Goal: Task Accomplishment & Management: Manage account settings

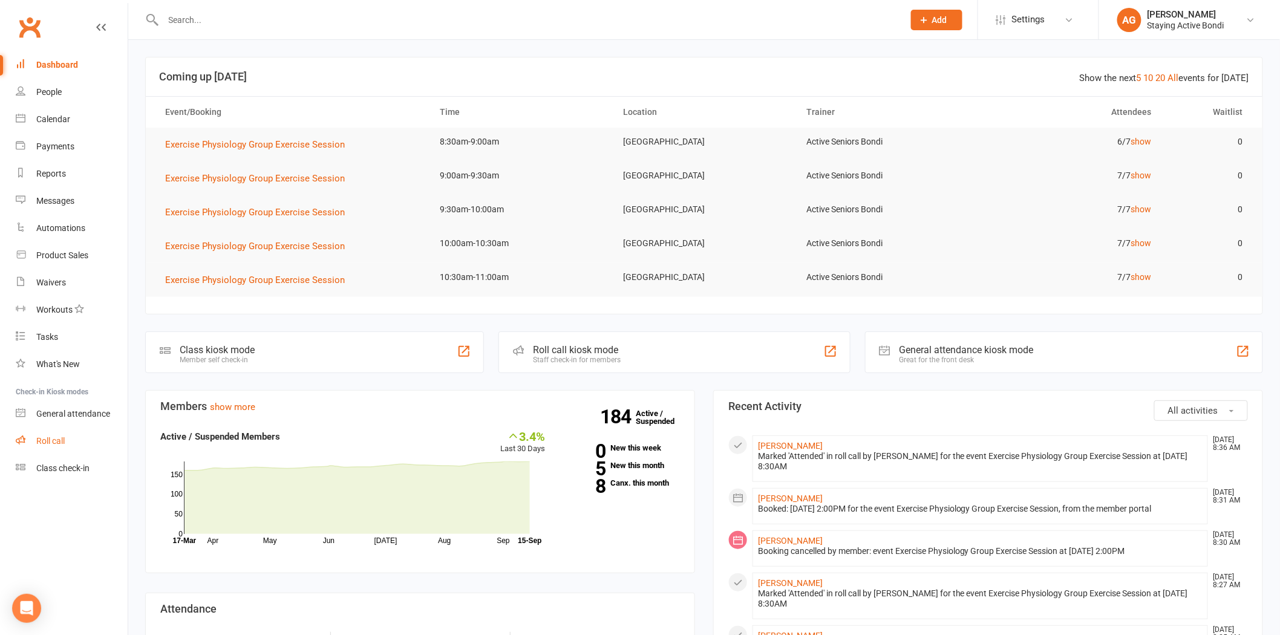
click at [65, 439] on link "Roll call" at bounding box center [72, 441] width 112 height 27
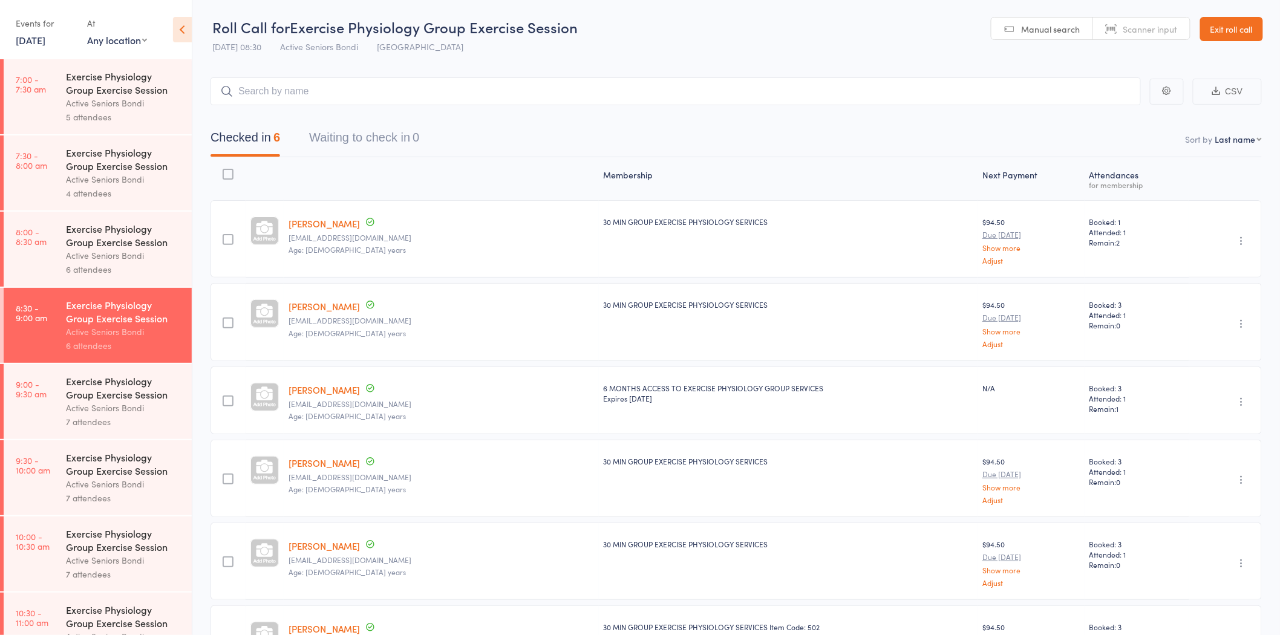
click at [1213, 27] on link "Exit roll call" at bounding box center [1231, 29] width 63 height 24
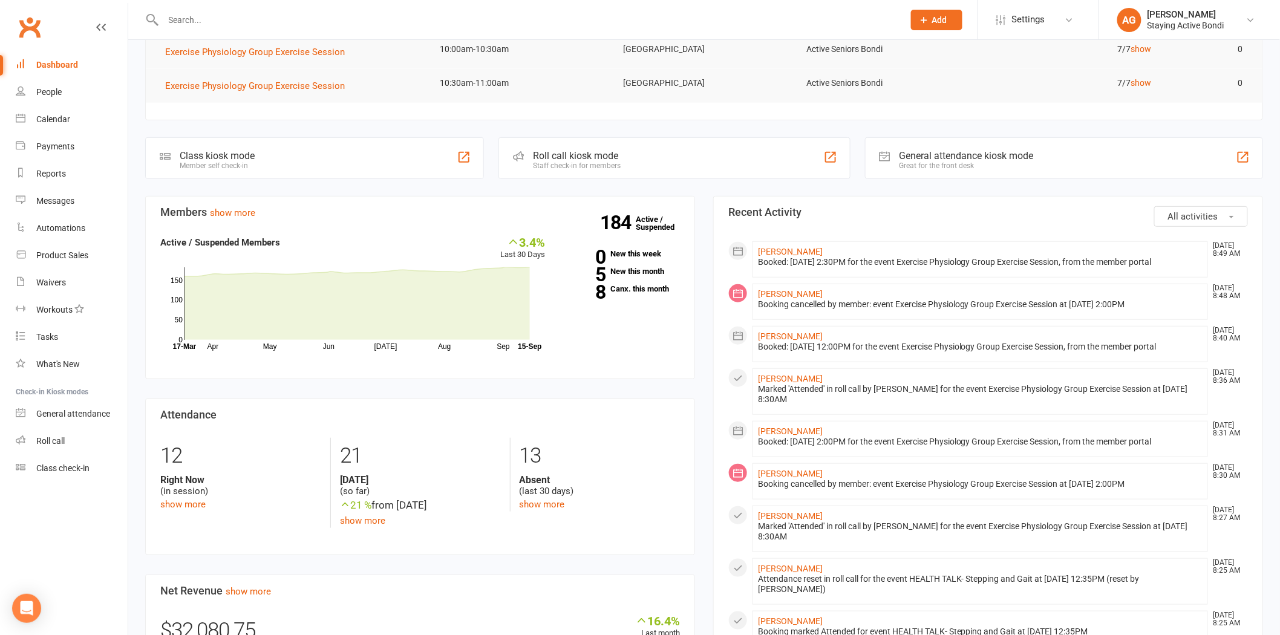
scroll to position [201, 0]
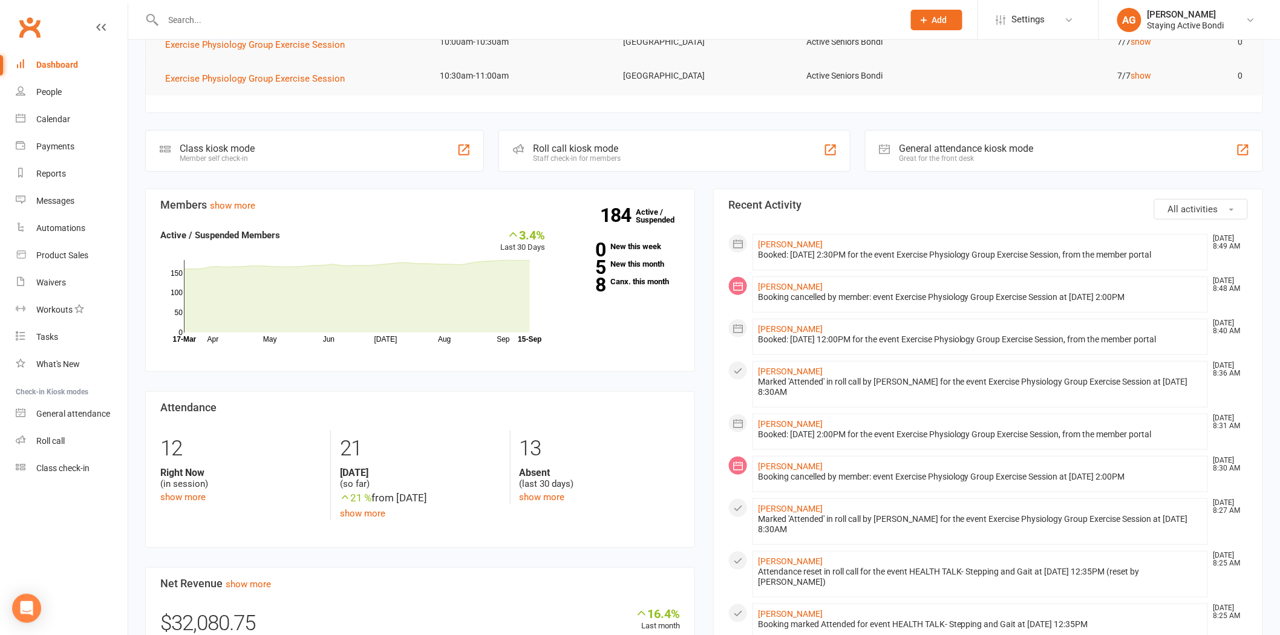
click at [250, 19] on input "text" at bounding box center [528, 19] width 736 height 17
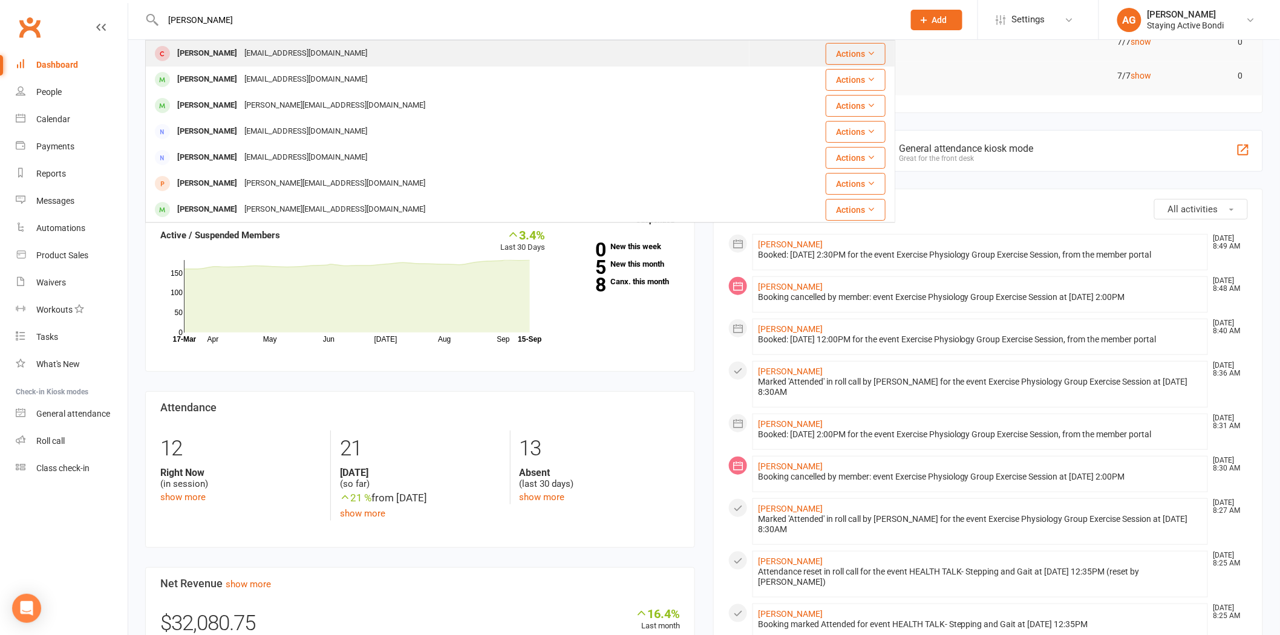
type input "[PERSON_NAME]"
click at [248, 48] on div "[EMAIL_ADDRESS][DOMAIN_NAME]" at bounding box center [306, 54] width 130 height 18
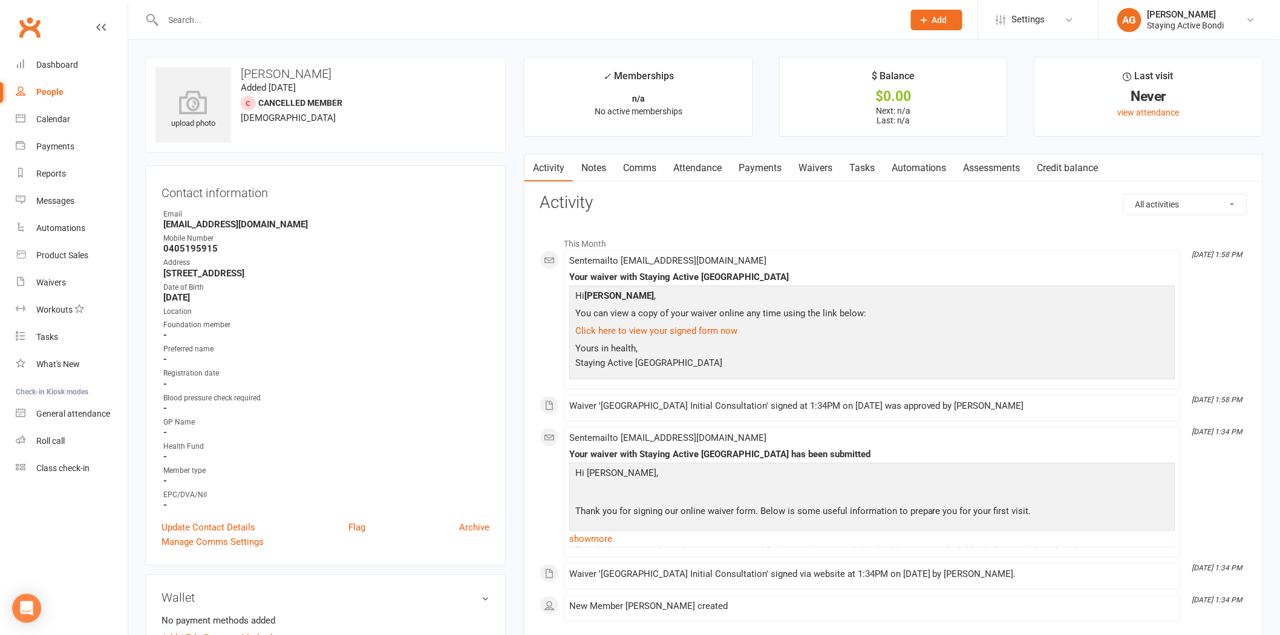
click at [802, 161] on link "Waivers" at bounding box center [815, 168] width 51 height 28
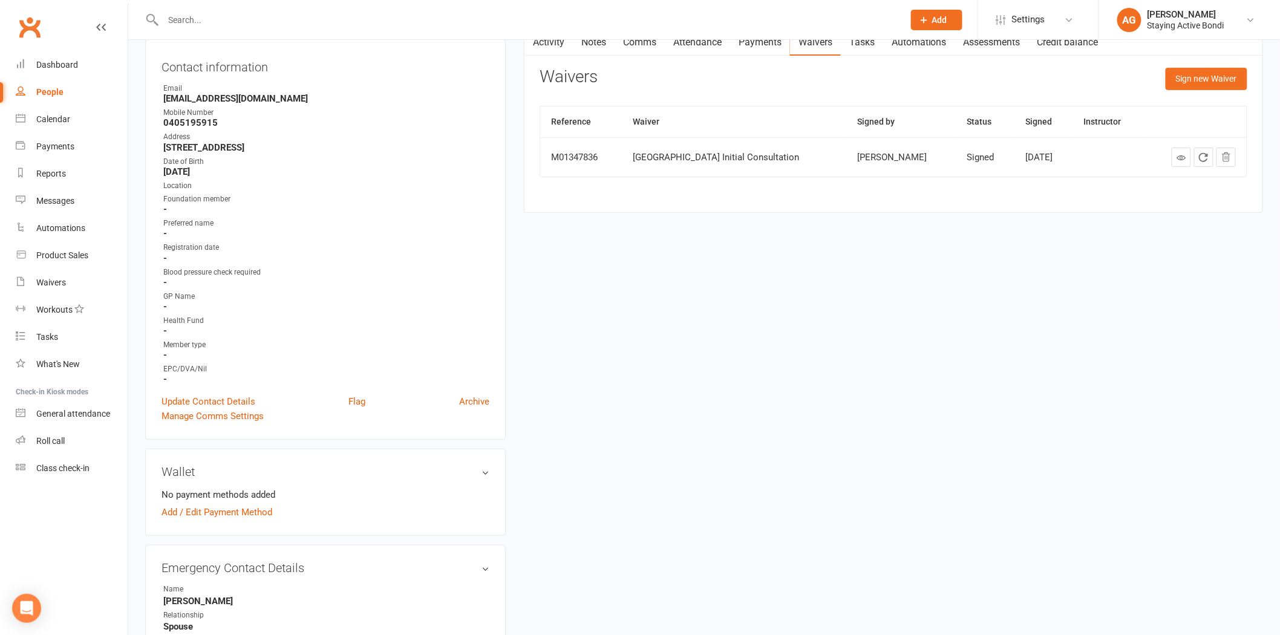
scroll to position [201, 0]
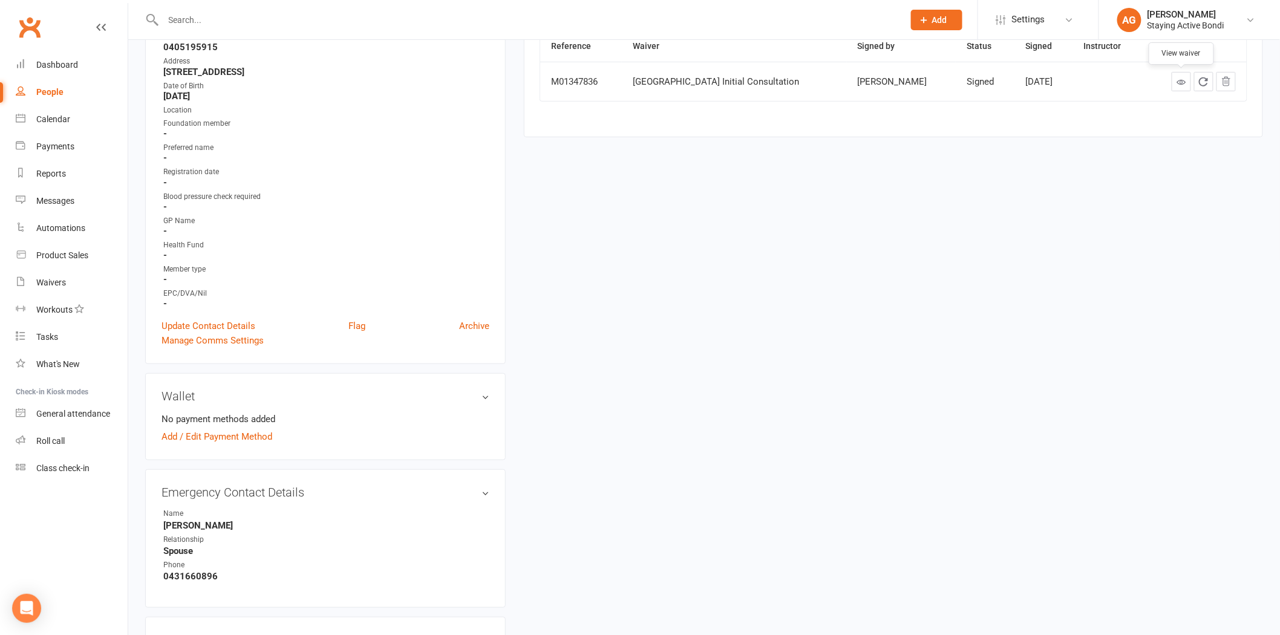
click at [1186, 86] on icon at bounding box center [1181, 81] width 9 height 9
click at [223, 321] on link "Update Contact Details" at bounding box center [209, 326] width 94 height 15
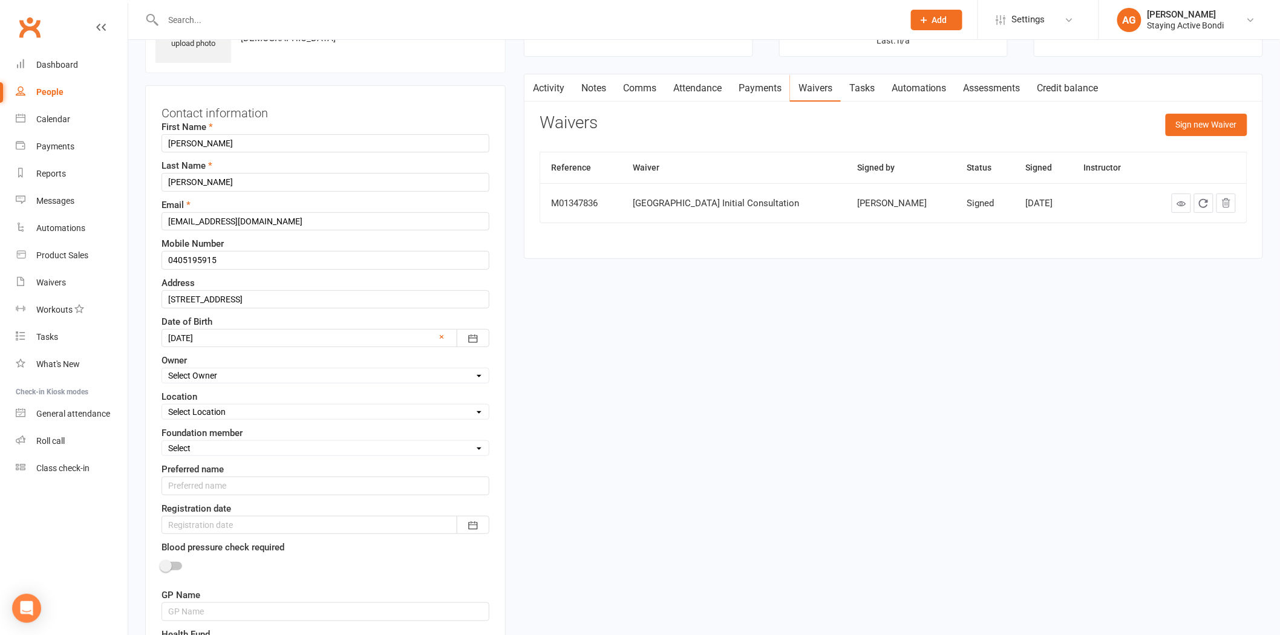
scroll to position [57, 0]
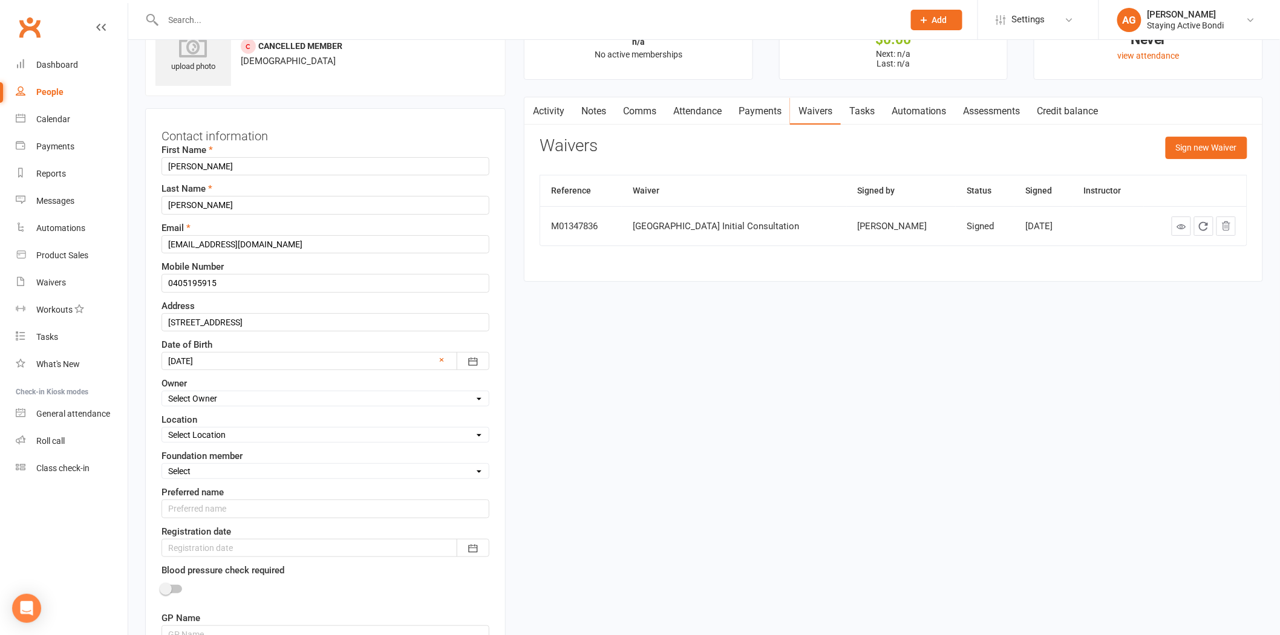
click at [221, 398] on select "Select Owner Active Seniors Bondi [PERSON_NAME] [PERSON_NAME] [PERSON_NAME] [PE…" at bounding box center [325, 398] width 327 height 13
select select "1"
click at [162, 393] on select "Select Owner Active Seniors Bondi [PERSON_NAME] [PERSON_NAME] [PERSON_NAME] [PE…" at bounding box center [325, 398] width 327 height 13
click at [238, 468] on select "Select Yes No" at bounding box center [325, 471] width 327 height 13
select select "No"
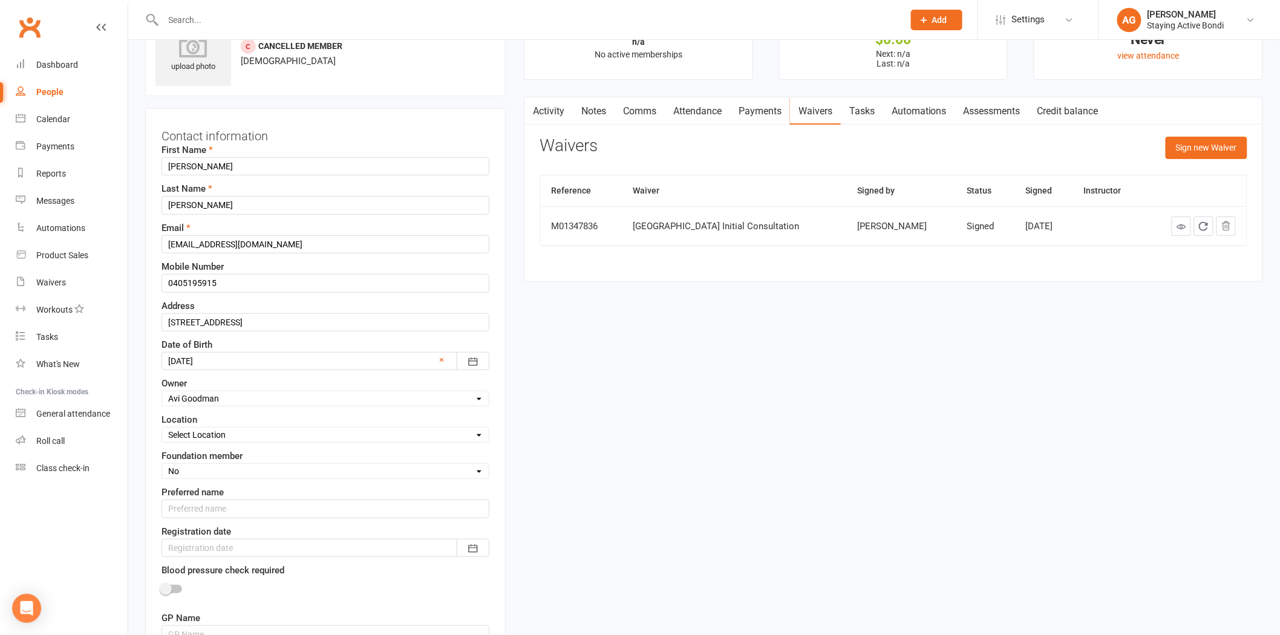
click at [162, 465] on select "Select Yes No" at bounding box center [325, 471] width 327 height 13
click at [240, 545] on div at bounding box center [326, 548] width 328 height 18
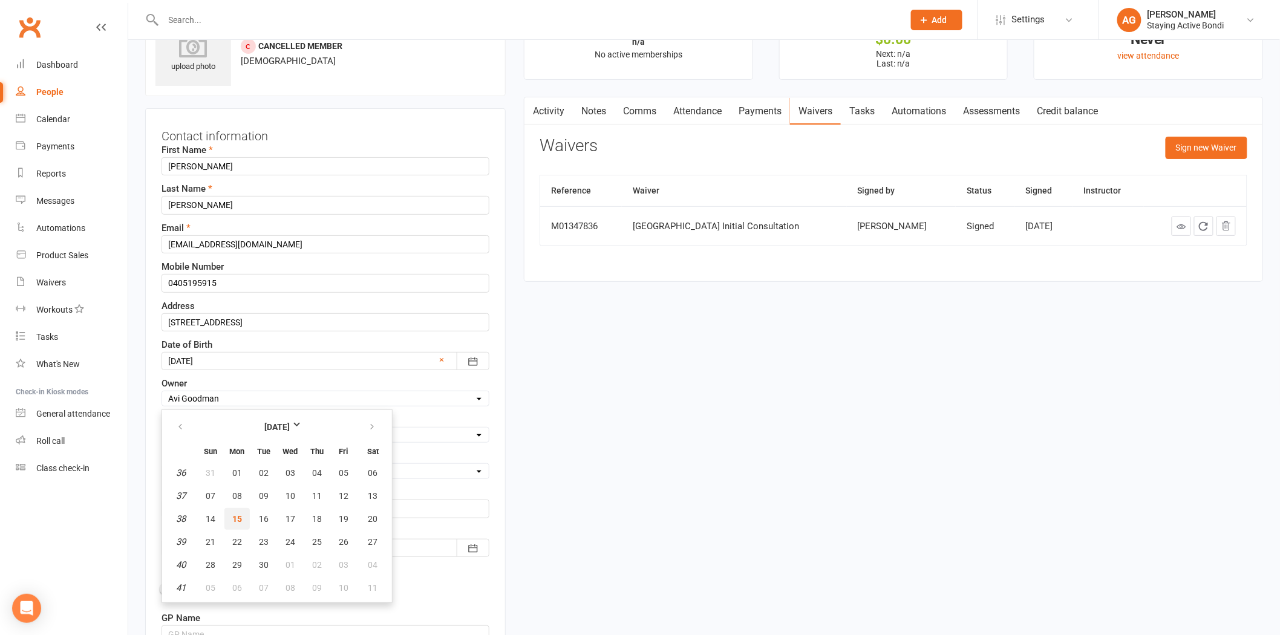
click at [244, 515] on button "15" at bounding box center [236, 519] width 25 height 22
type input "[DATE]"
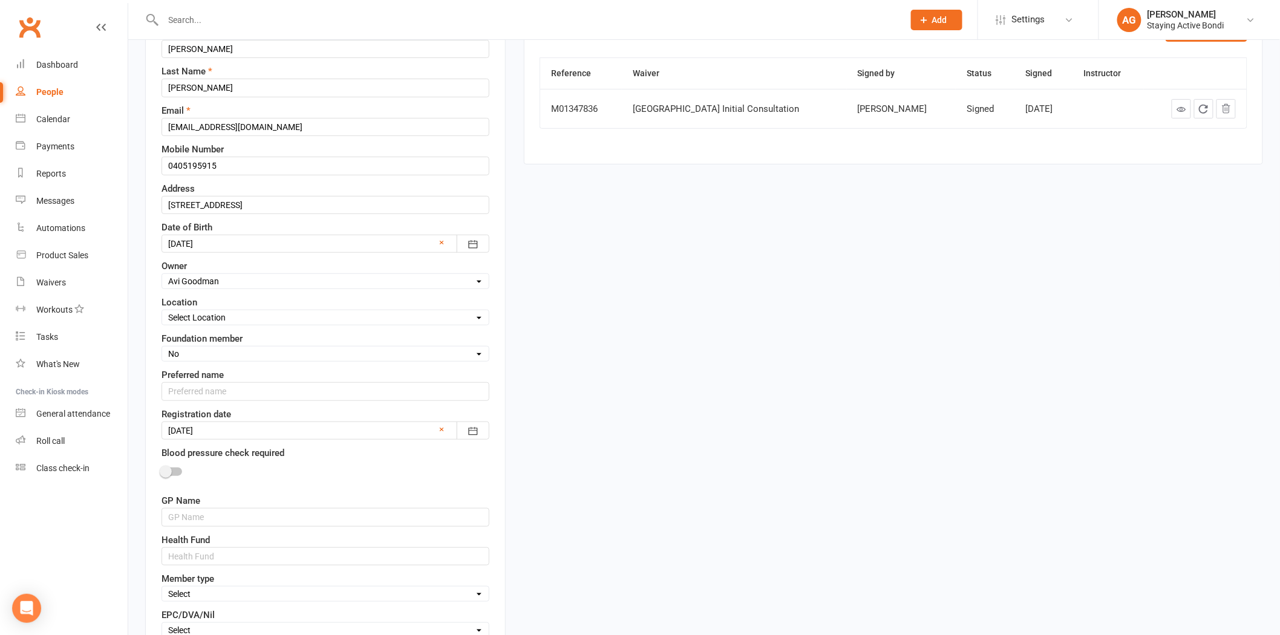
scroll to position [191, 0]
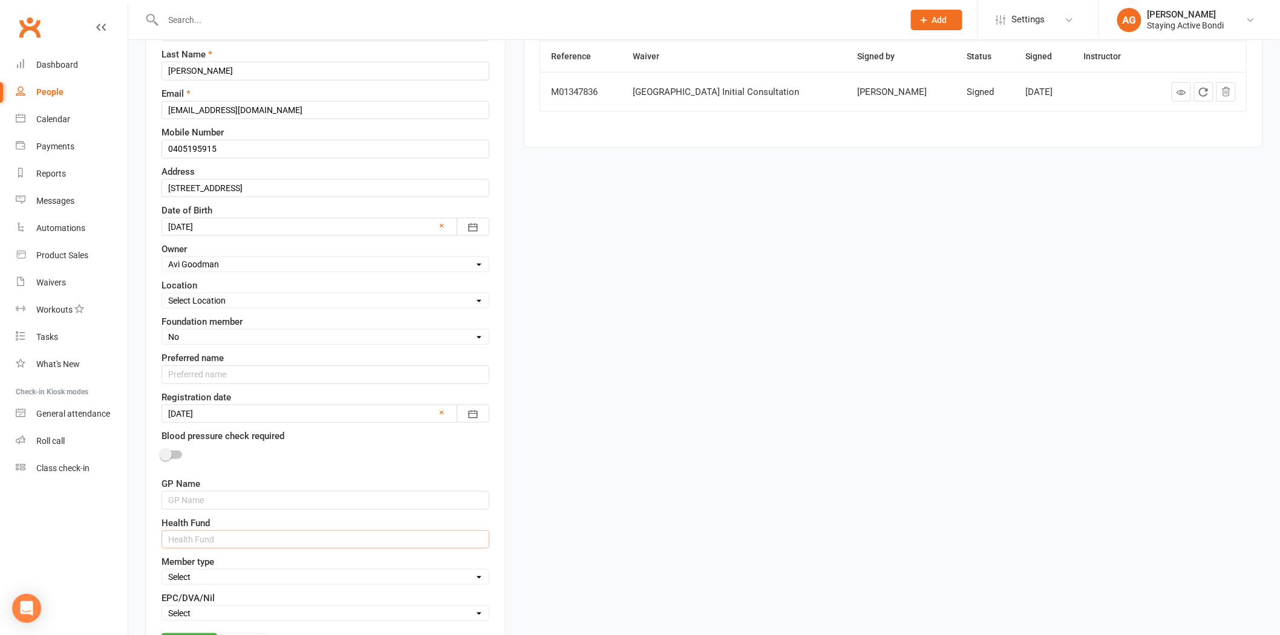
click at [198, 540] on input "text" at bounding box center [326, 540] width 328 height 18
type input "HCF"
click at [213, 503] on input "text" at bounding box center [326, 500] width 328 height 18
paste input "Dr [PERSON_NAME] - [PERSON_NAME] Doctors"
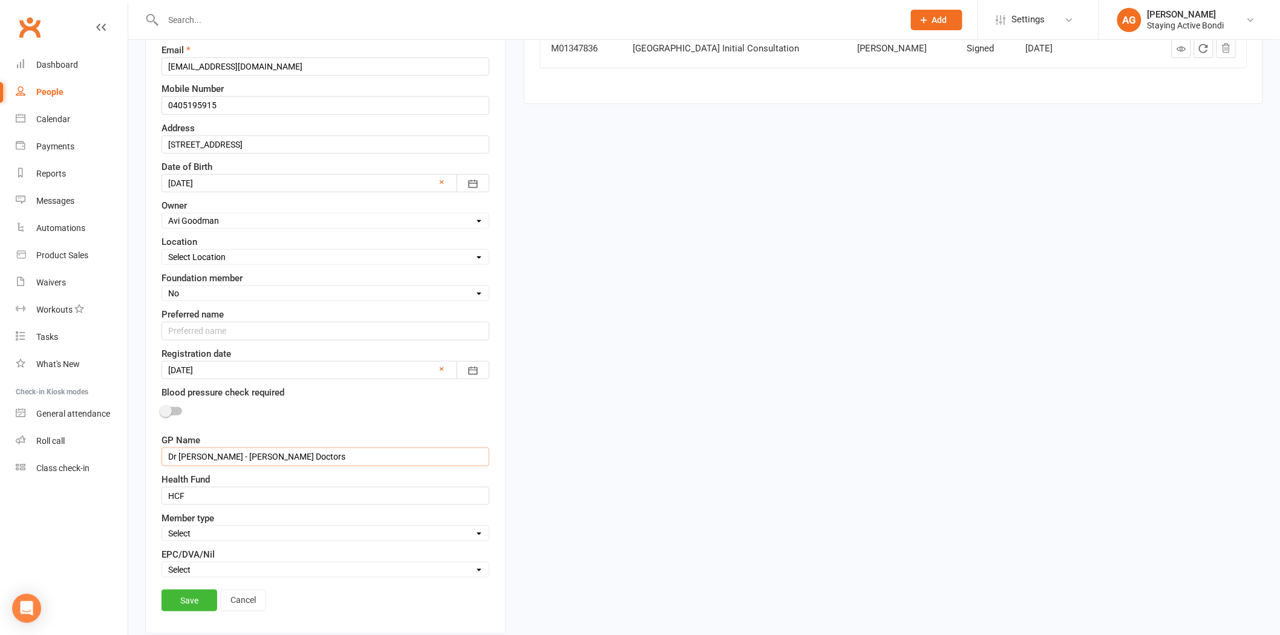
scroll to position [258, 0]
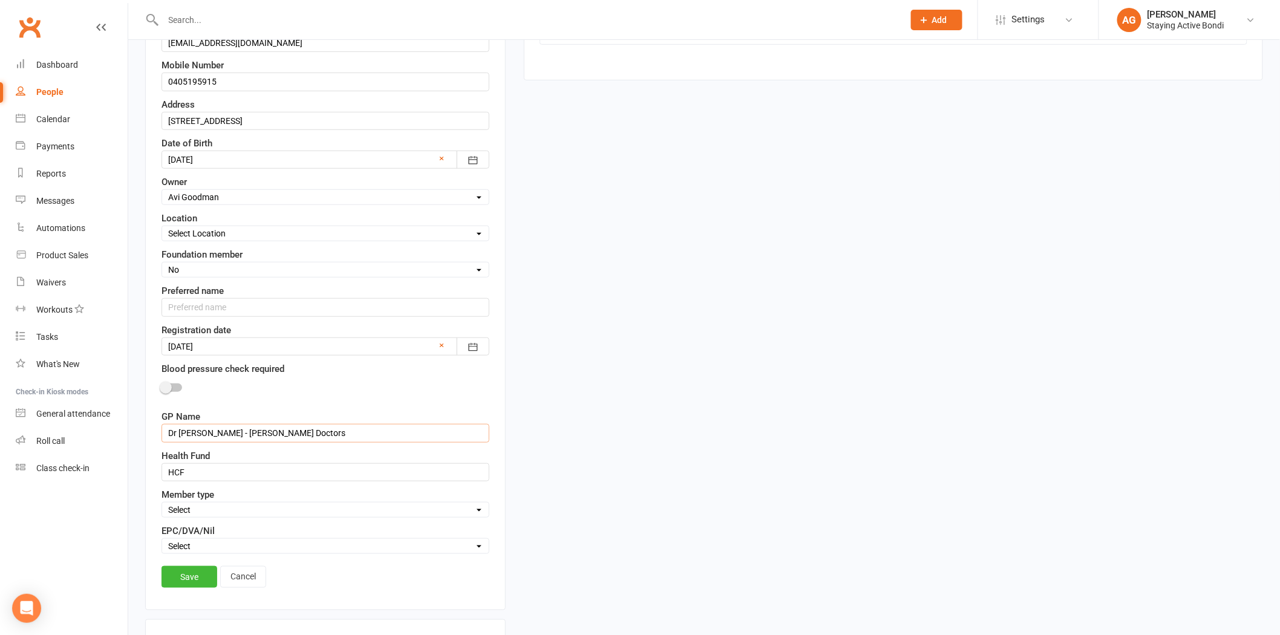
type input "Dr [PERSON_NAME] - [PERSON_NAME] Doctors"
click at [212, 509] on select "Select In-centre group exercise sessions Home exercise program 1-1's only My Ag…" at bounding box center [325, 509] width 327 height 13
select select "In-centre group exercise sessions"
click at [162, 505] on select "Select In-centre group exercise sessions Home exercise program 1-1's only My Ag…" at bounding box center [325, 509] width 327 height 13
click at [211, 545] on select "Select EPC DVA Nil" at bounding box center [325, 546] width 327 height 13
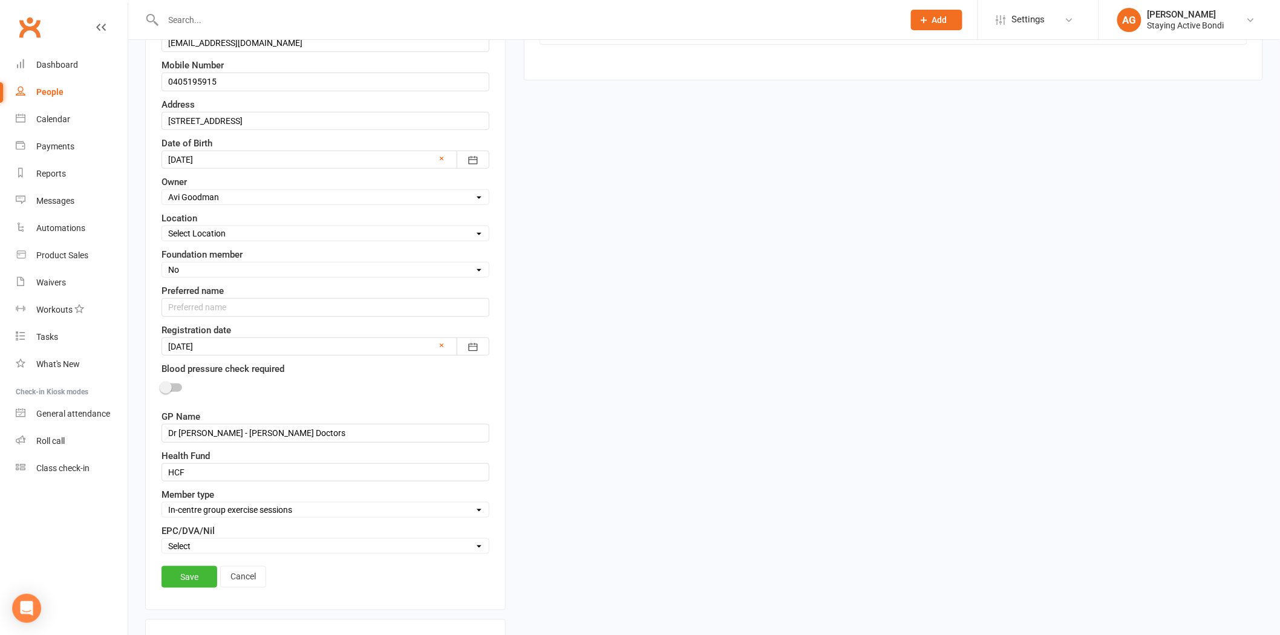
click at [184, 580] on link "Save" at bounding box center [190, 577] width 56 height 22
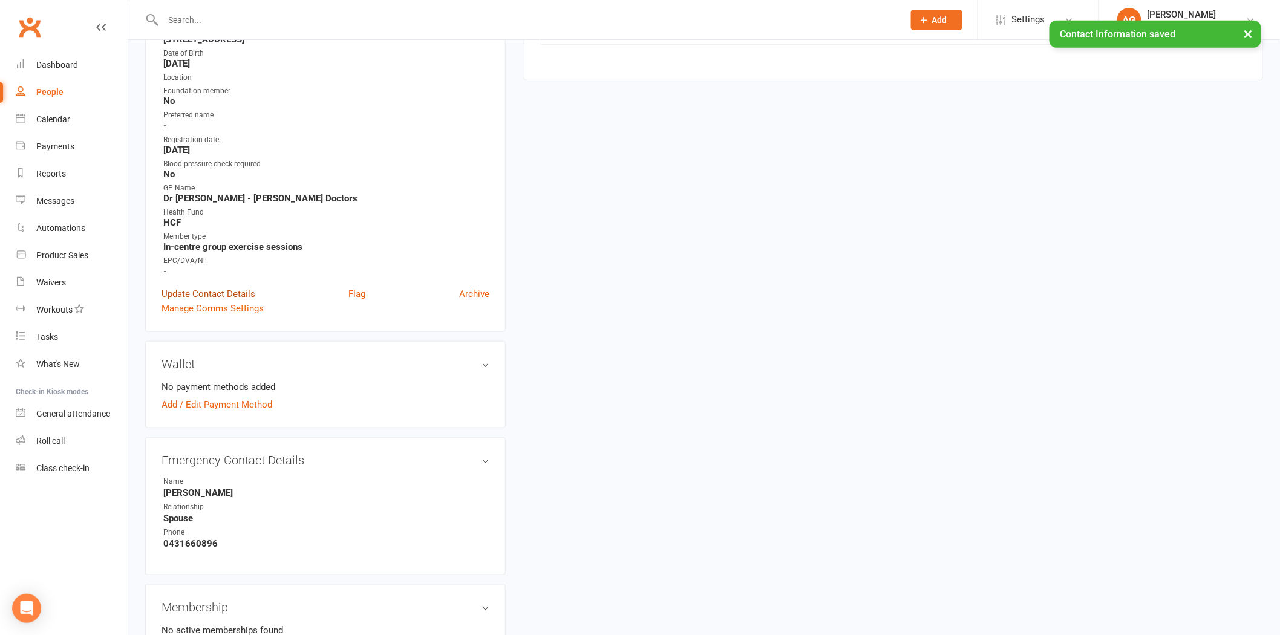
click at [226, 287] on link "Update Contact Details" at bounding box center [209, 294] width 94 height 15
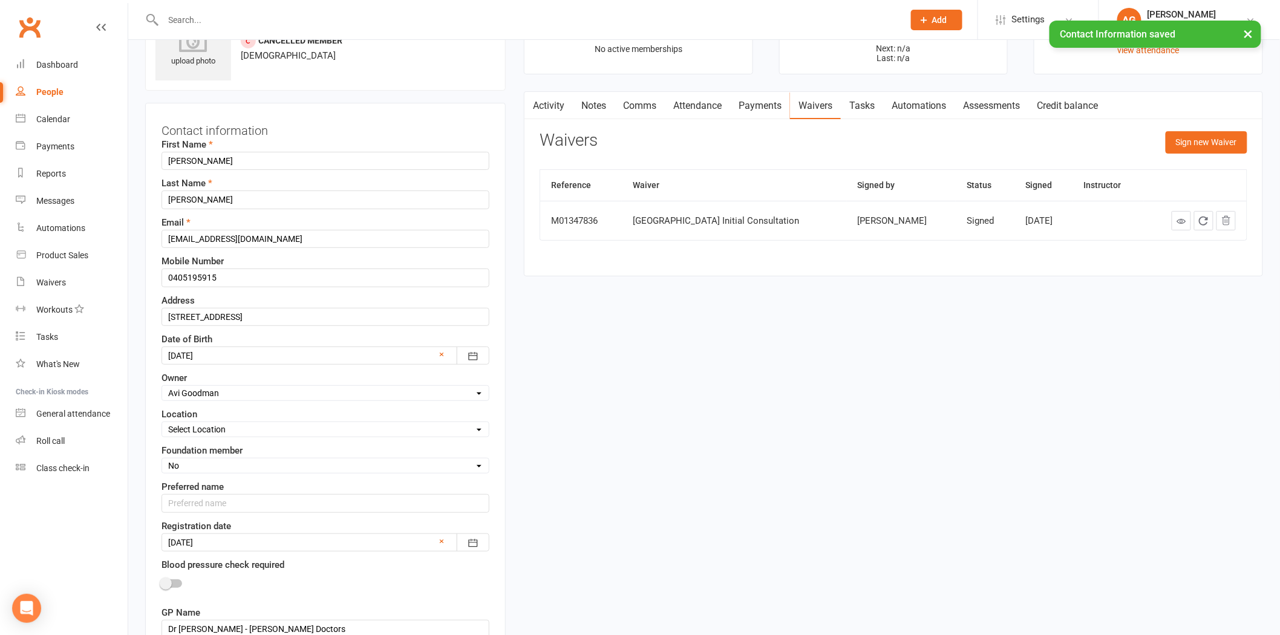
scroll to position [57, 0]
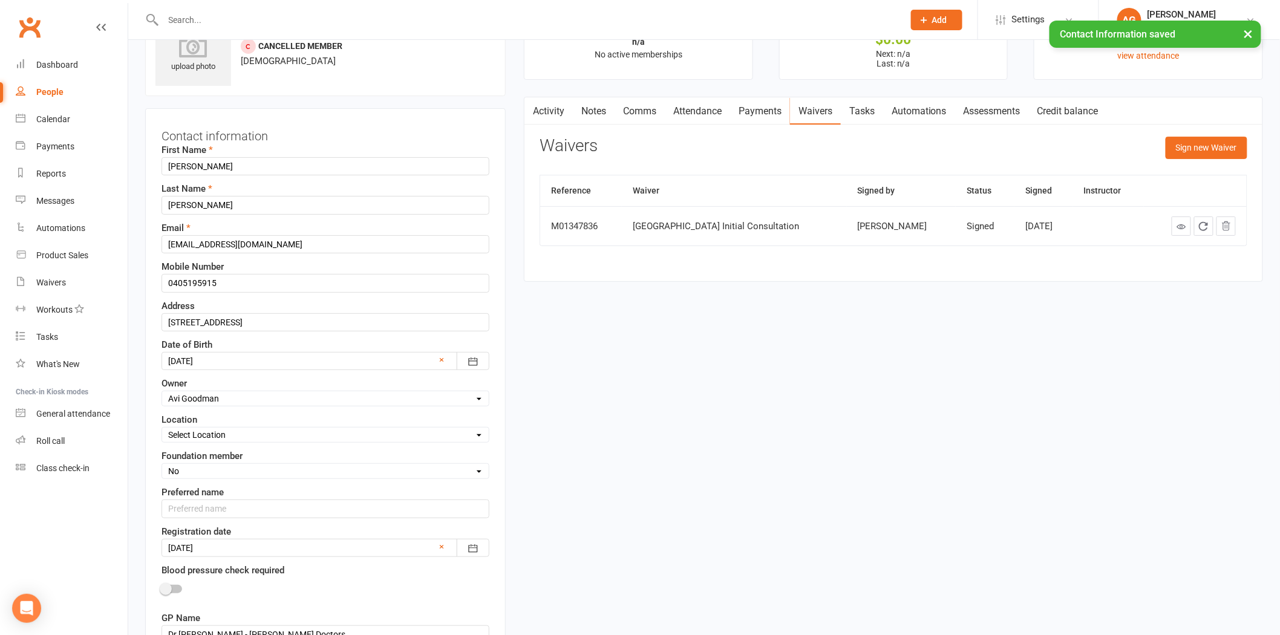
click at [198, 432] on select "Select Location [GEOGRAPHIC_DATA] [GEOGRAPHIC_DATA] Health talks" at bounding box center [325, 434] width 327 height 13
select select "0"
click at [162, 429] on select "Select Location [GEOGRAPHIC_DATA] [GEOGRAPHIC_DATA] Health talks" at bounding box center [325, 434] width 327 height 13
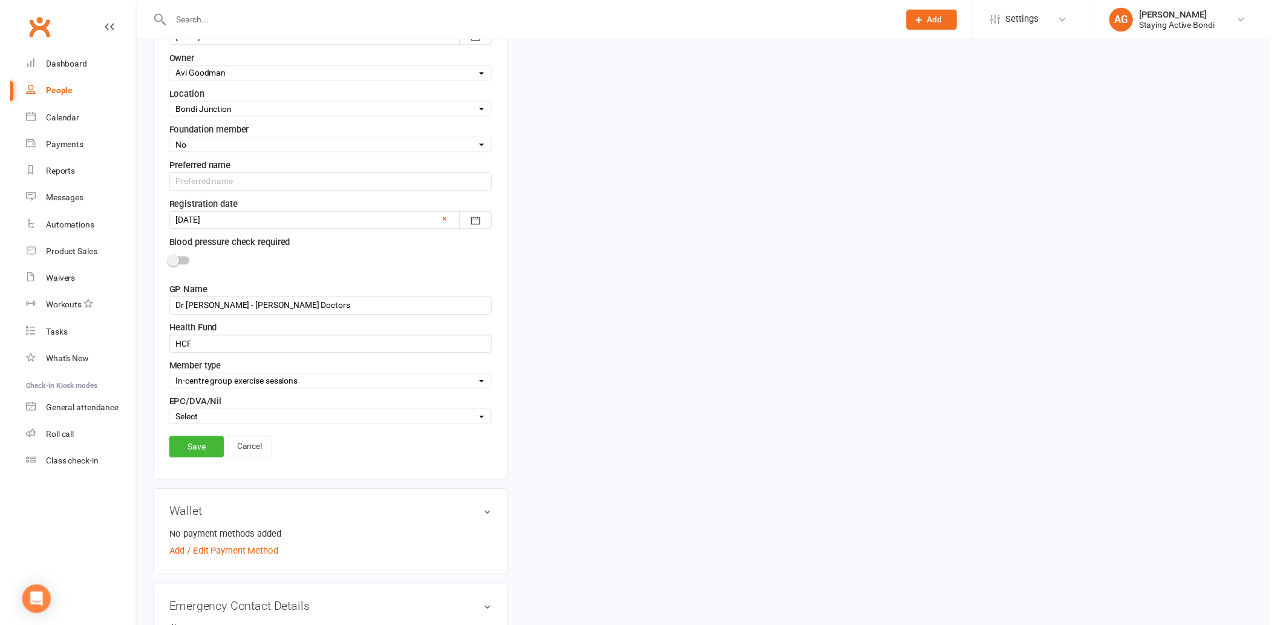
scroll to position [393, 0]
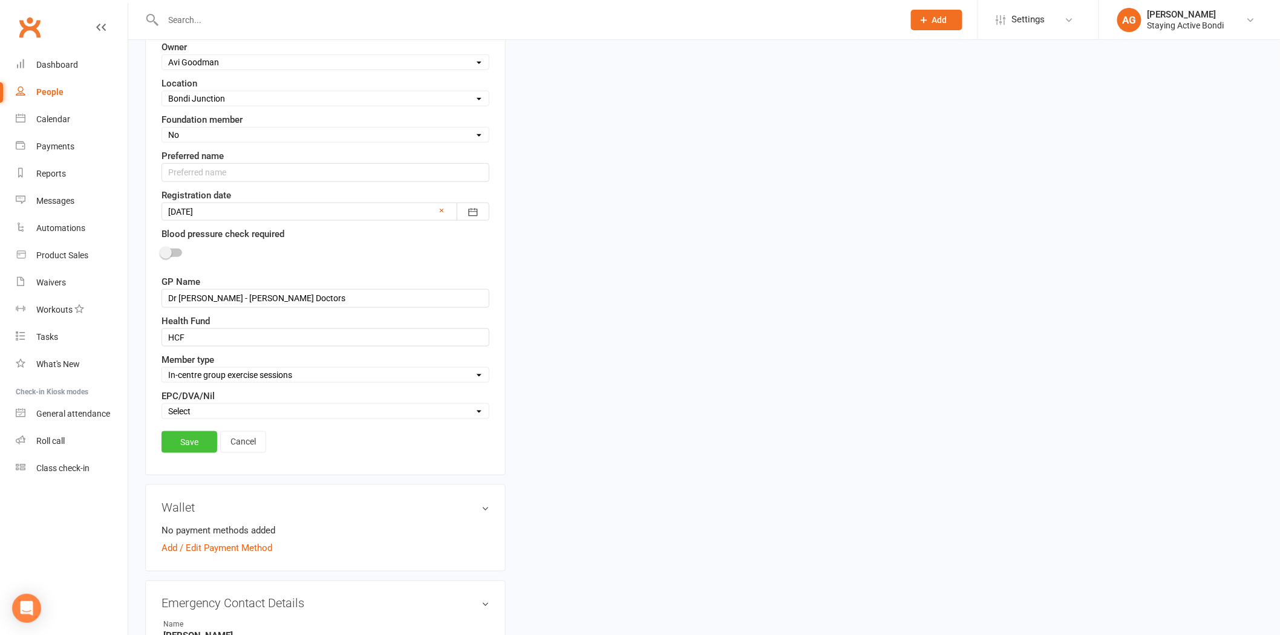
click at [182, 444] on link "Save" at bounding box center [190, 442] width 56 height 22
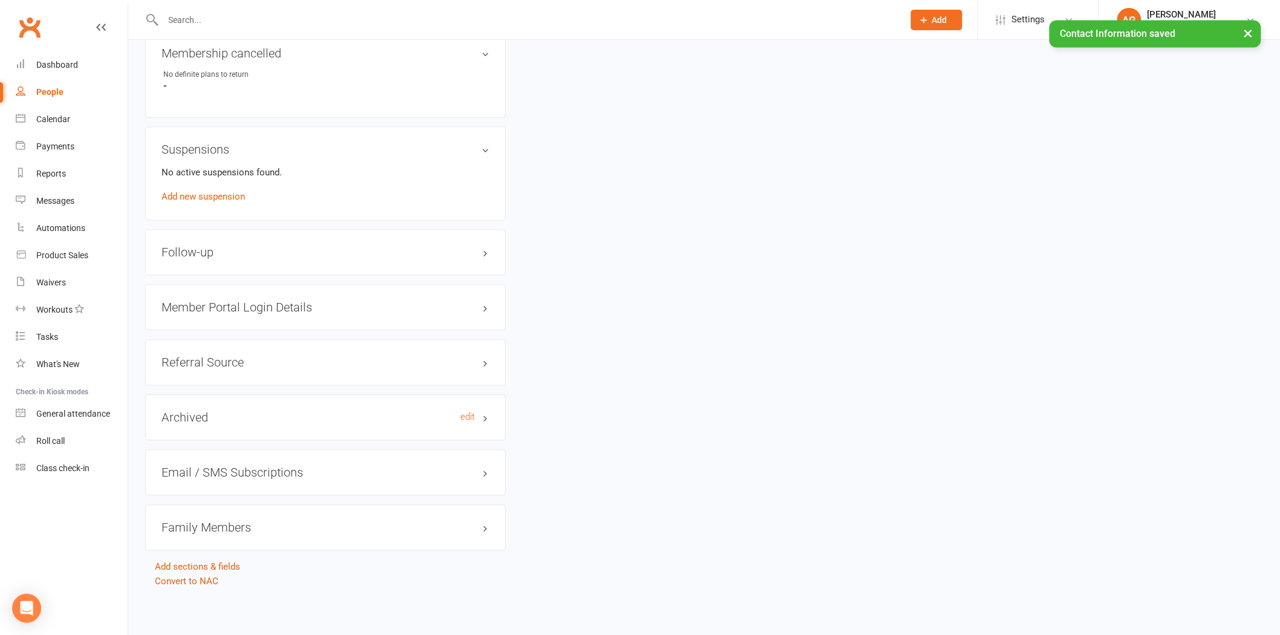
scroll to position [927, 0]
click at [183, 365] on h3 "Referral Source edit" at bounding box center [326, 361] width 328 height 13
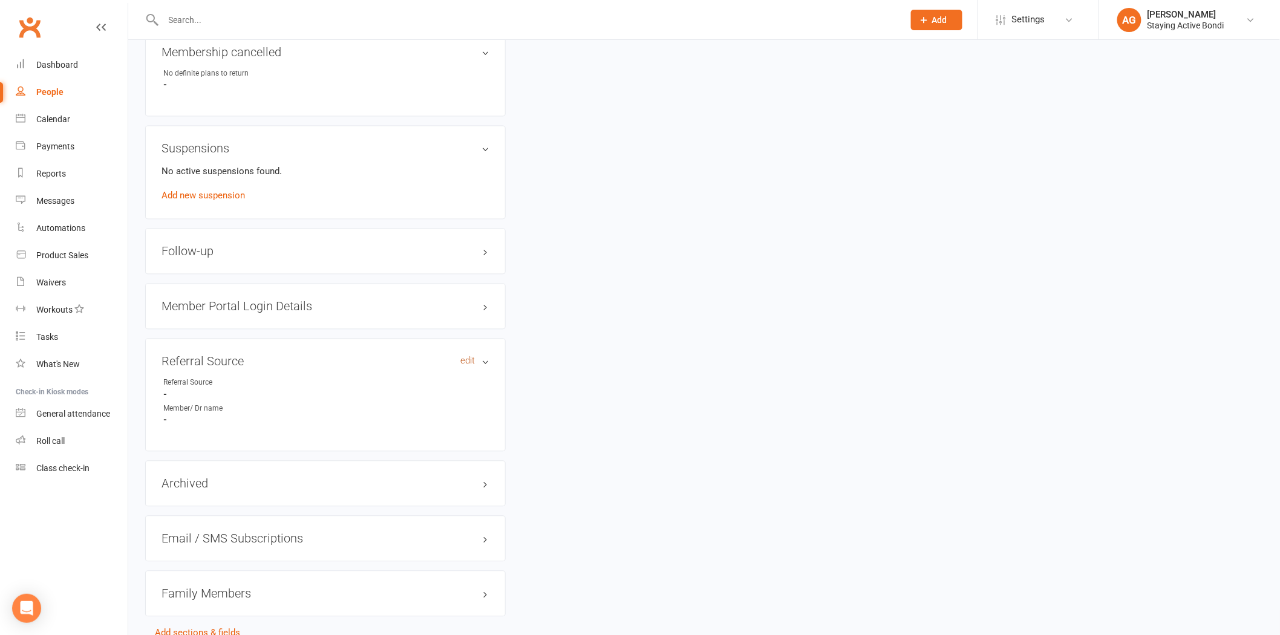
click at [468, 358] on link "edit" at bounding box center [467, 361] width 15 height 10
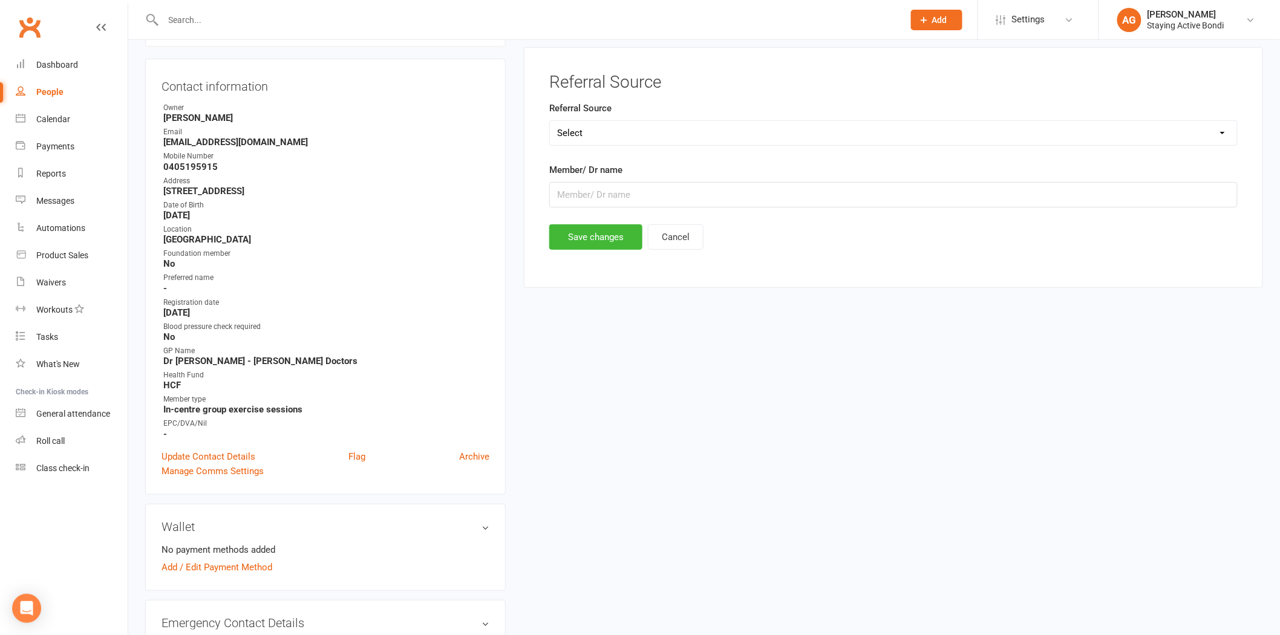
scroll to position [93, 0]
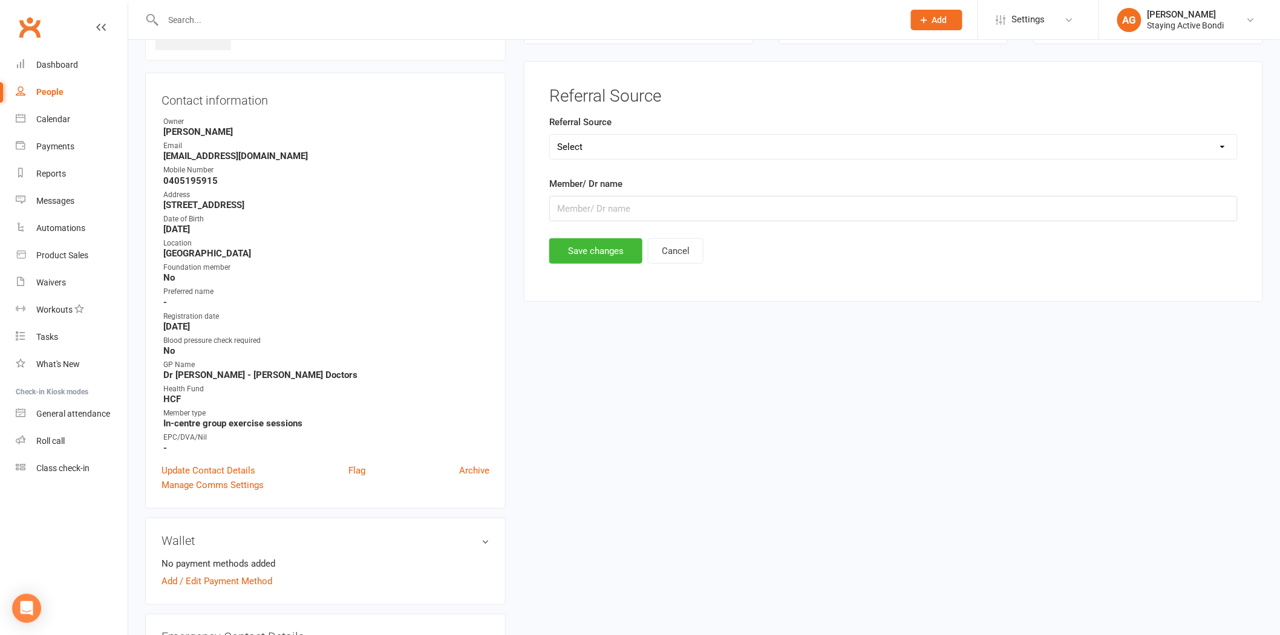
click at [715, 130] on div "Referral Source Select Member referral [PERSON_NAME] Talk Website/Google Market…" at bounding box center [893, 137] width 689 height 45
click at [704, 146] on select "Select Member referral [PERSON_NAME] Talk Website/Google Marketing Other" at bounding box center [893, 147] width 687 height 24
select select "Other"
click at [550, 135] on select "Select Member referral [PERSON_NAME] Talk Website/Google Marketing Other" at bounding box center [893, 147] width 687 height 24
click at [609, 198] on input "text" at bounding box center [893, 208] width 689 height 25
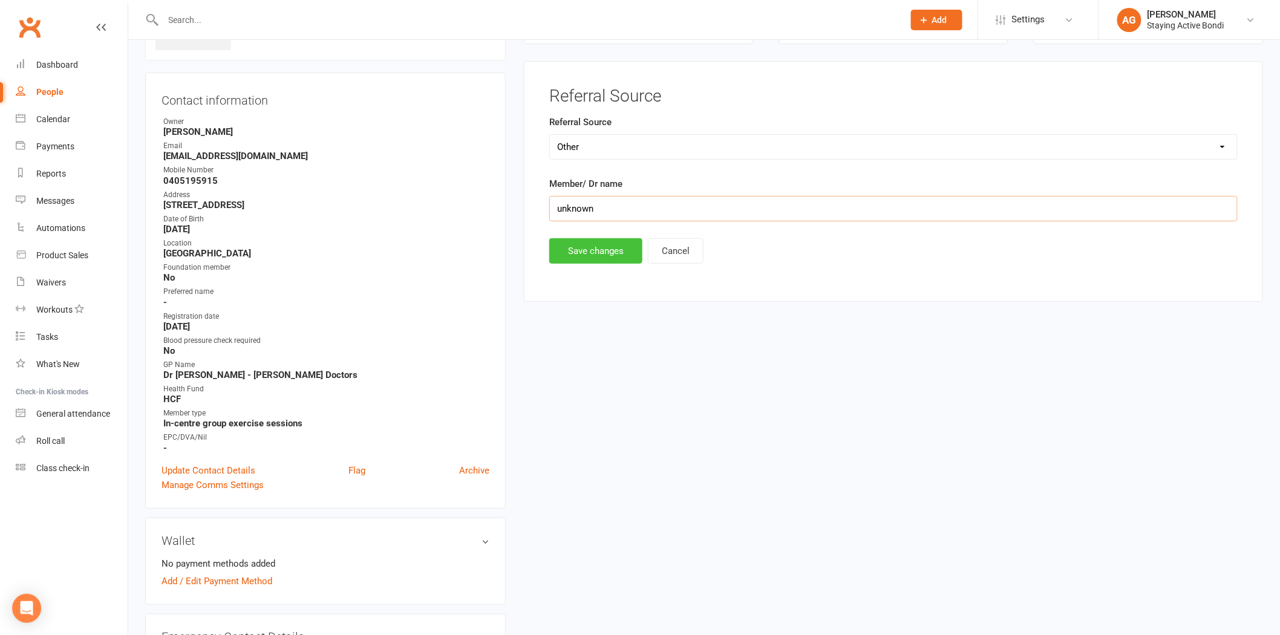
type input "unknown"
click at [607, 243] on button "Save changes" at bounding box center [595, 250] width 93 height 25
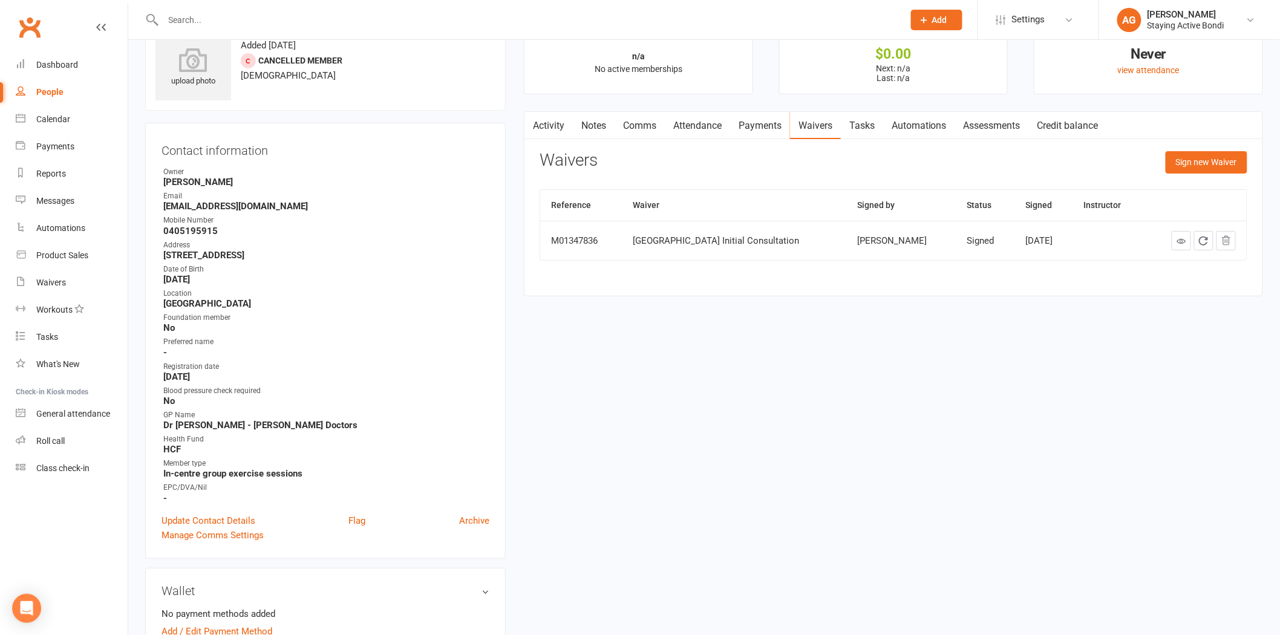
scroll to position [0, 0]
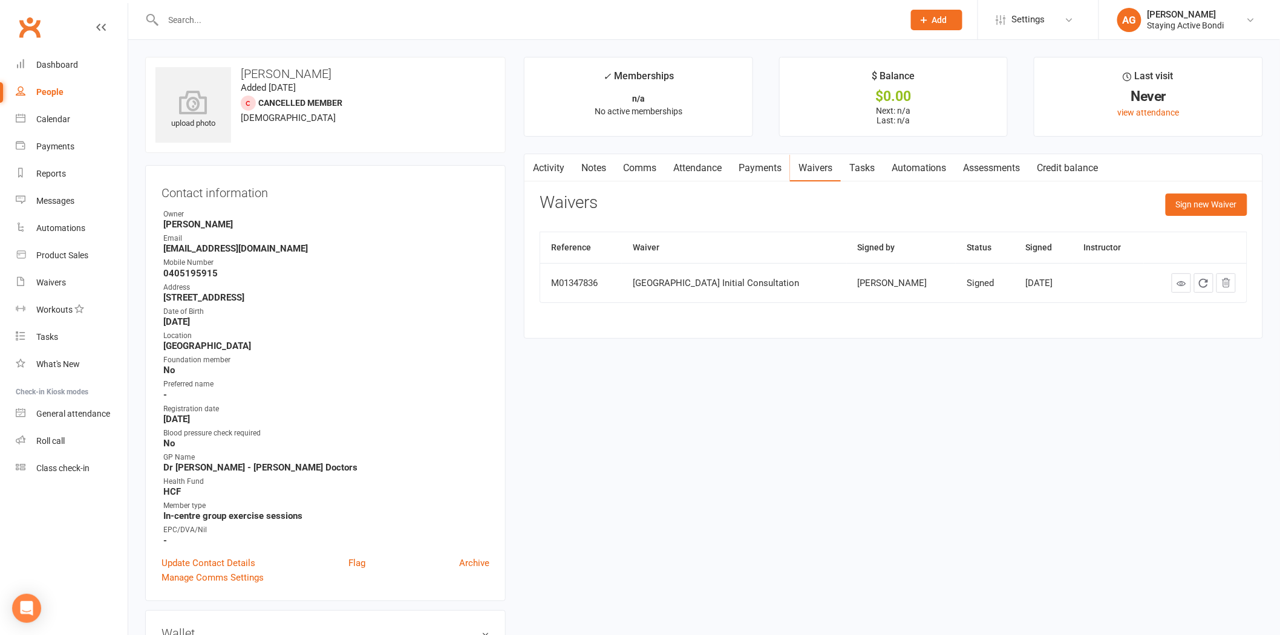
click at [990, 156] on link "Assessments" at bounding box center [992, 168] width 74 height 28
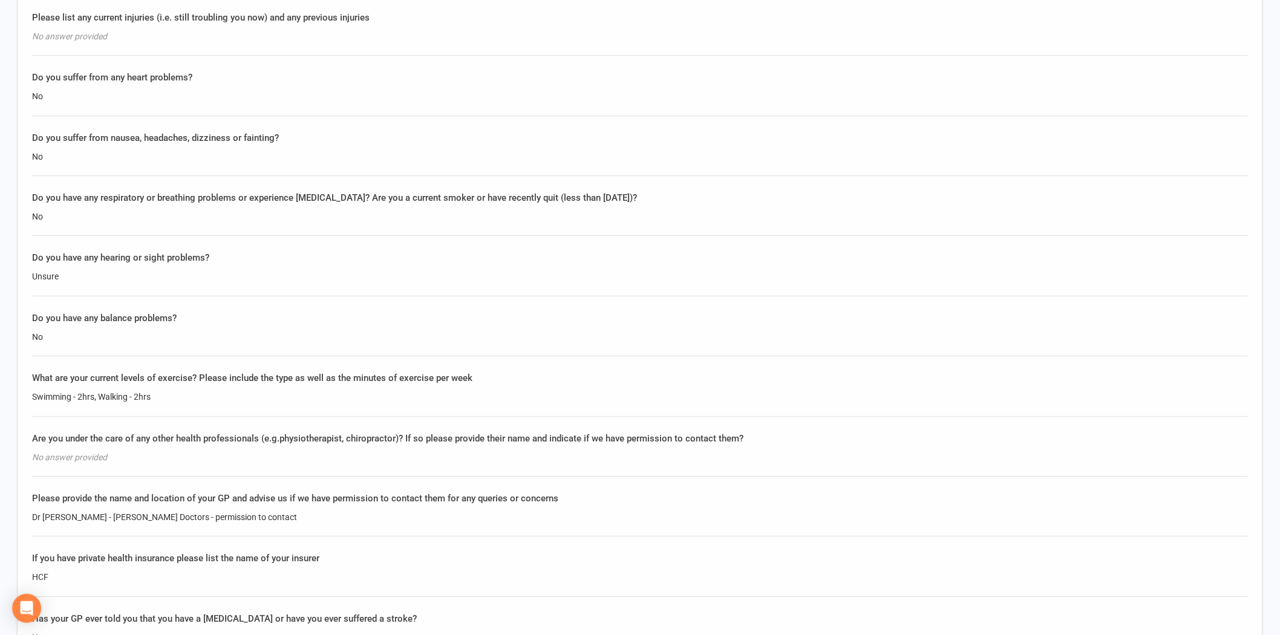
scroll to position [1546, 0]
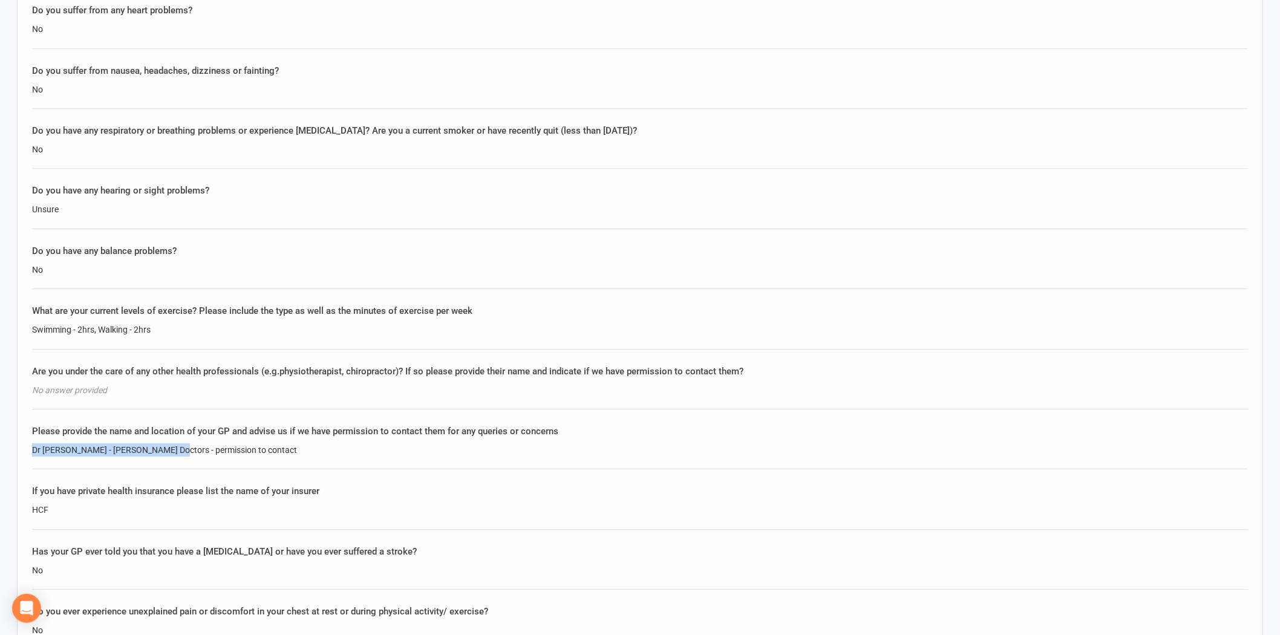
drag, startPoint x: 28, startPoint y: 448, endPoint x: 165, endPoint y: 440, distance: 137.6
click at [165, 440] on div "Questionnaire What are your goals? What would you like to achieve? How would yo…" at bounding box center [640, 172] width 1246 height 1740
copy div "Dr [PERSON_NAME] - [PERSON_NAME] Doctors"
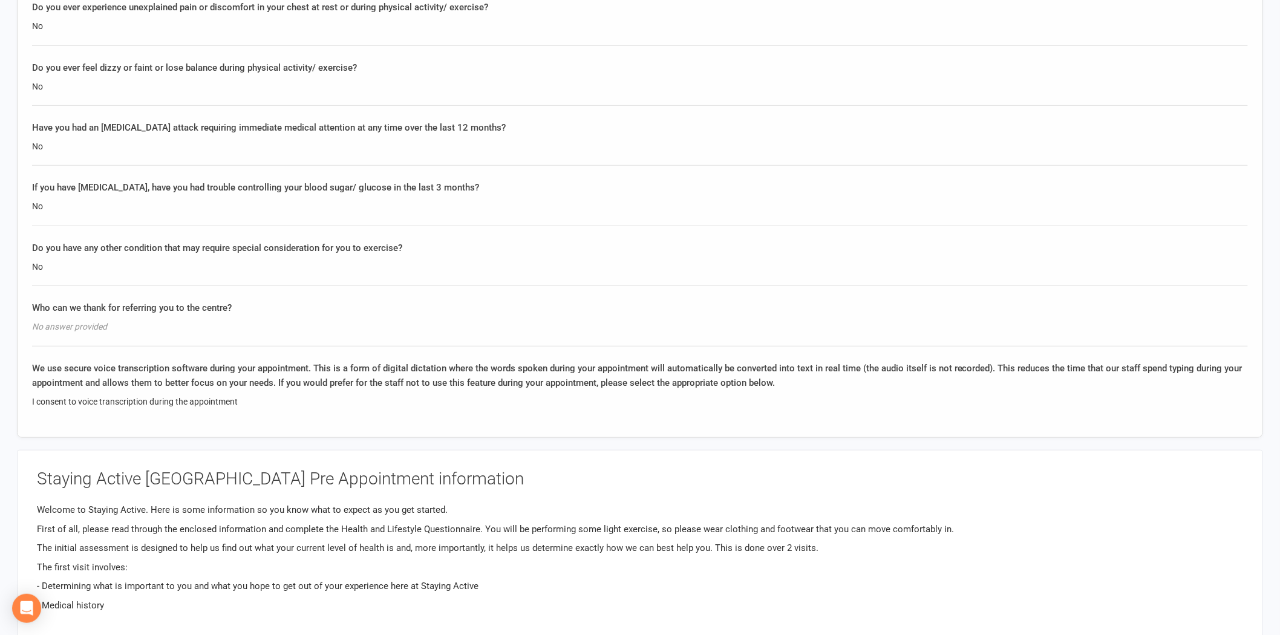
scroll to position [2151, 0]
